Goal: Information Seeking & Learning: Learn about a topic

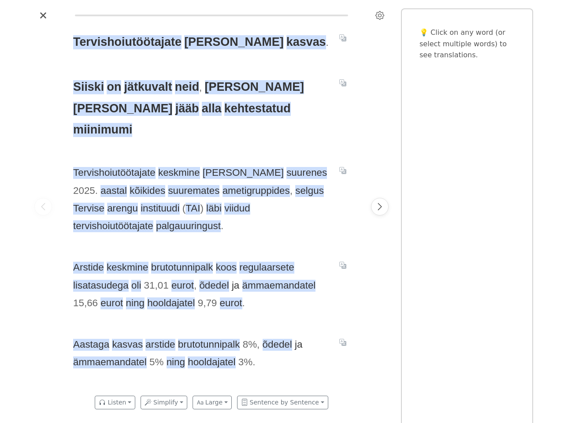
click at [282, 212] on span "Tervishoiutöötajate keskmine palk suurenes 2025 . aastal kõikides suuremates am…" at bounding box center [201, 199] width 256 height 71
click at [380, 15] on icon "Settings" at bounding box center [380, 15] width 9 height 9
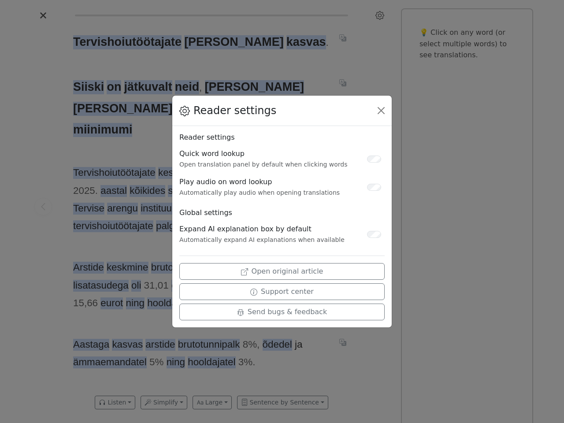
click at [43, 207] on div "Reader settings Reader settings Quick word lookup Open translation panel by def…" at bounding box center [282, 211] width 564 height 423
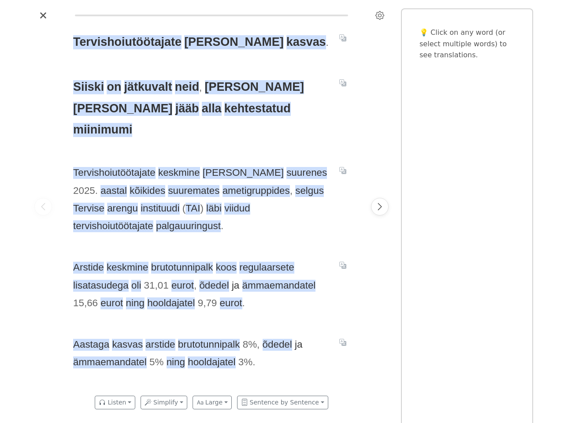
click at [127, 42] on span "Tervishoiutöötajate" at bounding box center [127, 42] width 108 height 14
click at [196, 42] on span "palk" at bounding box center [233, 42] width 99 height 14
click at [287, 42] on span "kasvas" at bounding box center [307, 42] width 40 height 14
